Goal: Go to known website: Access a specific website the user already knows

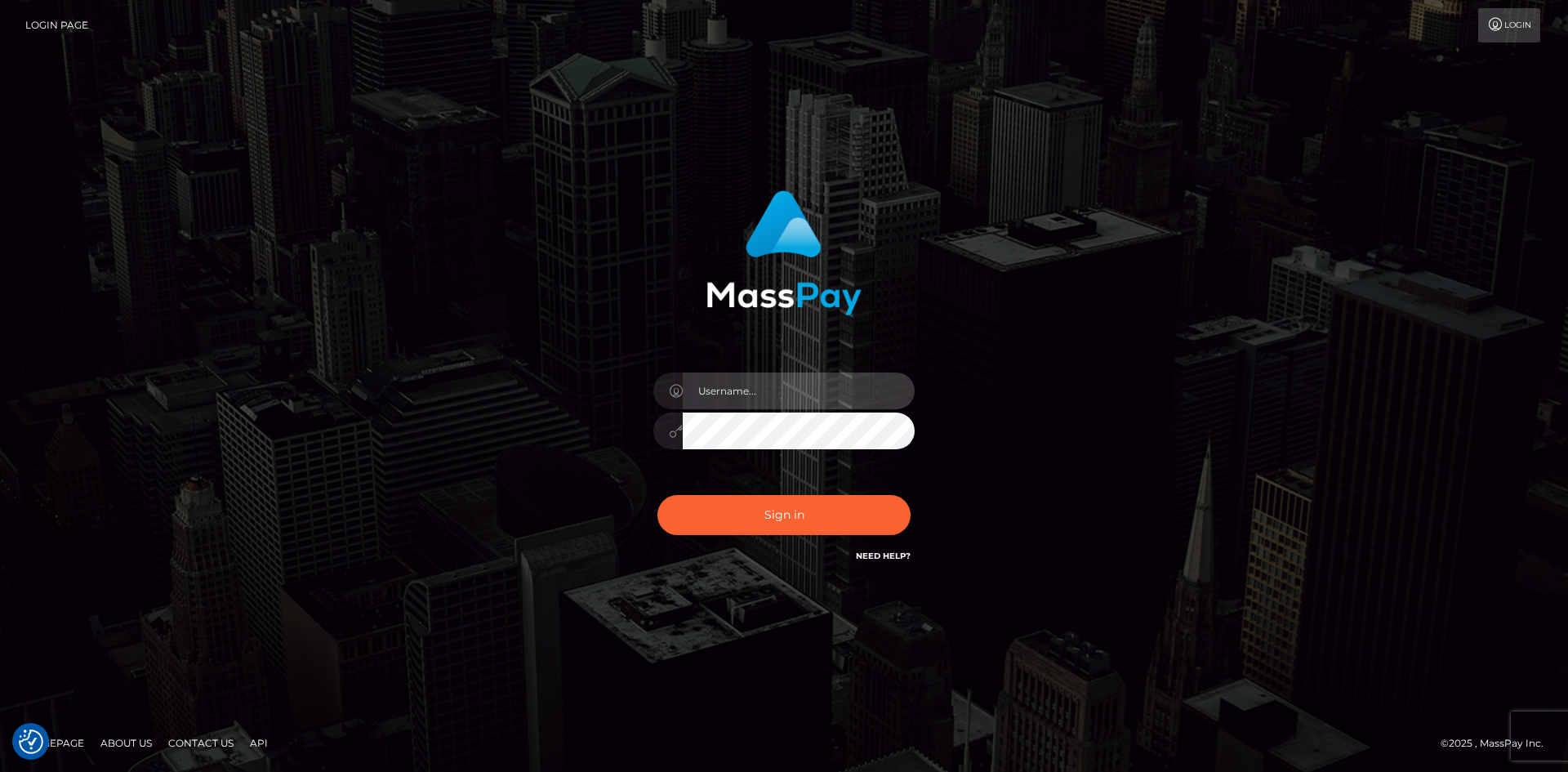
click at [759, 390] on input "text" at bounding box center [799, 391] width 232 height 37
type input "emeraldhoney94@hotmail.com"
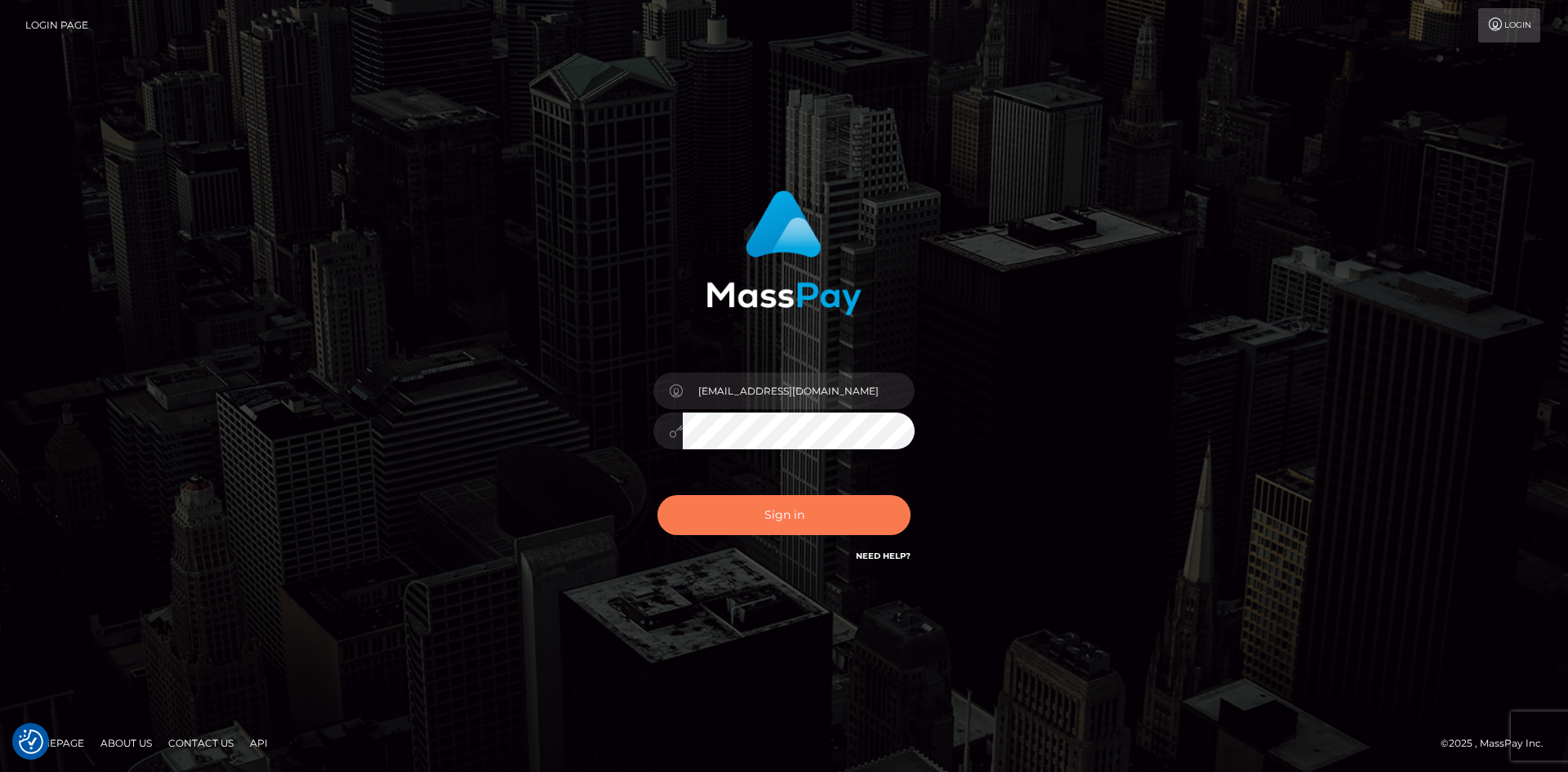
click at [761, 522] on button "Sign in" at bounding box center [783, 515] width 253 height 40
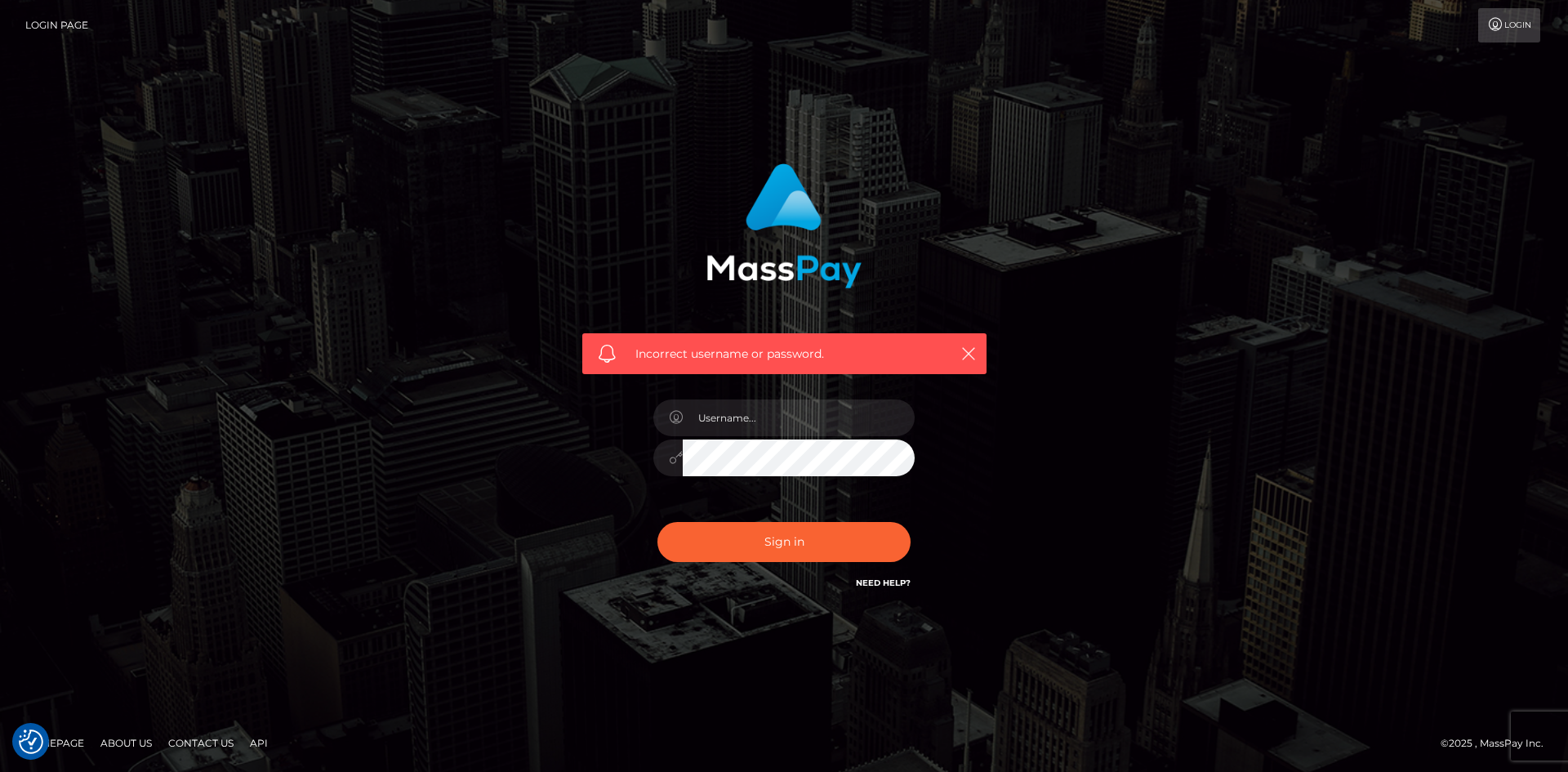
click at [259, 745] on link "API" at bounding box center [259, 743] width 31 height 26
